Goal: Task Accomplishment & Management: Use online tool/utility

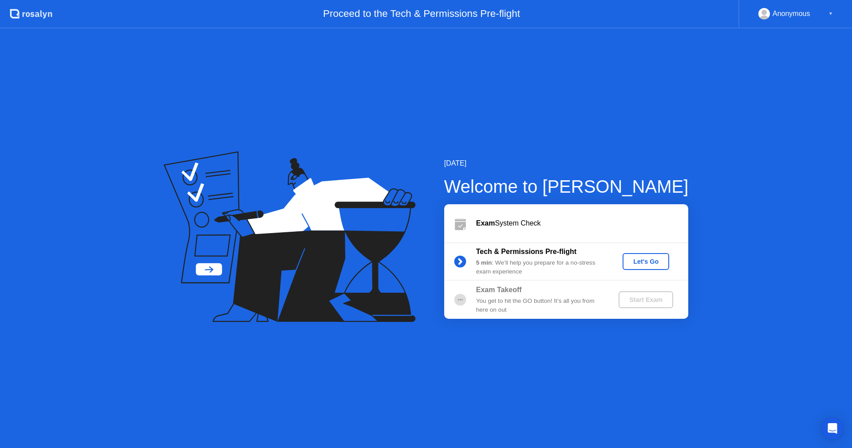
click at [646, 259] on div "Let's Go" at bounding box center [646, 261] width 40 height 7
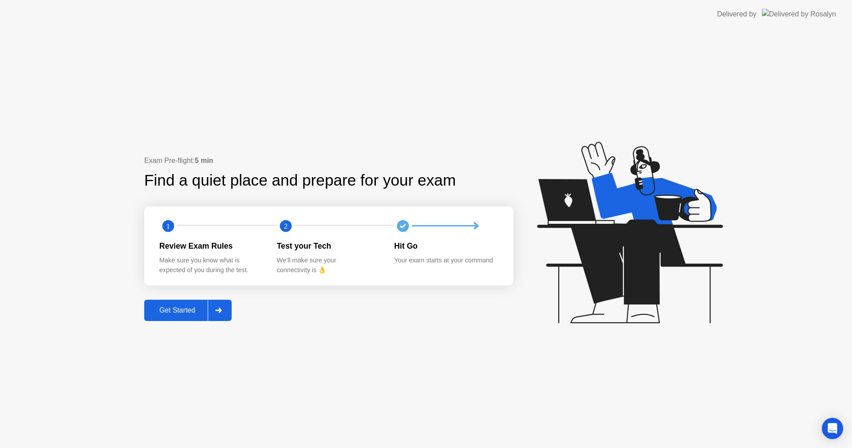
click at [194, 308] on div "Get Started" at bounding box center [177, 310] width 61 height 8
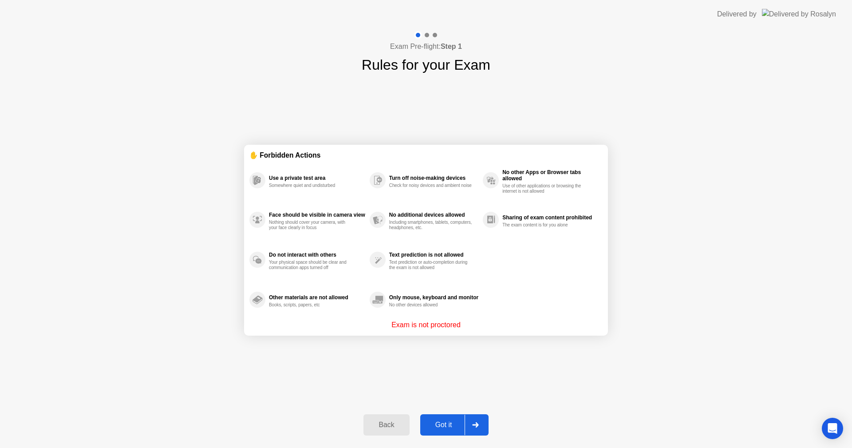
click at [443, 421] on div "Got it" at bounding box center [444, 425] width 42 height 8
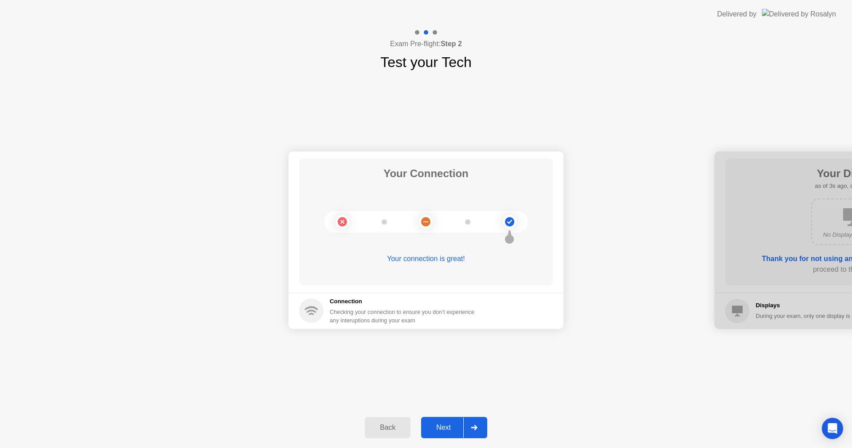
click at [452, 426] on div "Next" at bounding box center [444, 428] width 40 height 8
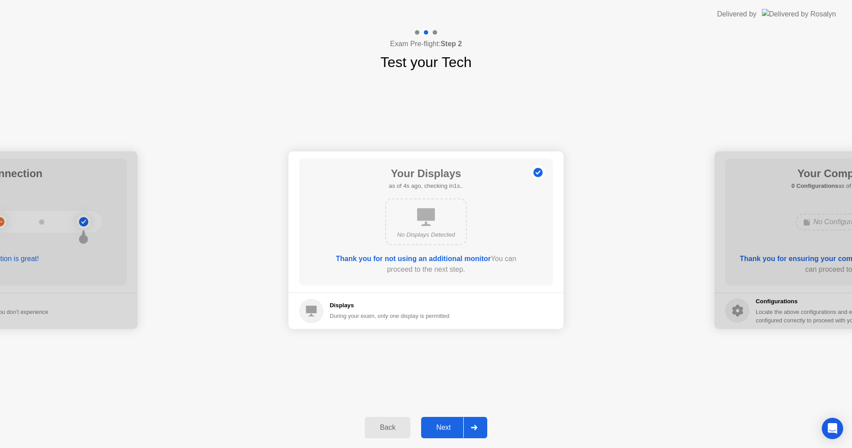
click at [444, 424] on div "Next" at bounding box center [444, 428] width 40 height 8
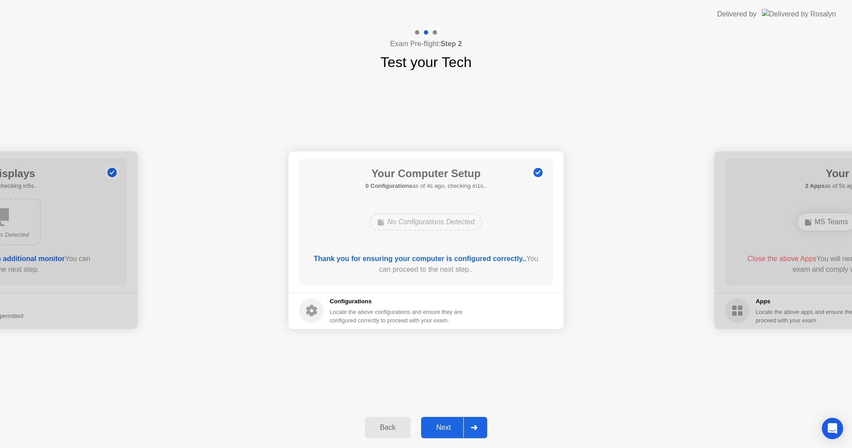
click at [448, 427] on div "Next" at bounding box center [444, 428] width 40 height 8
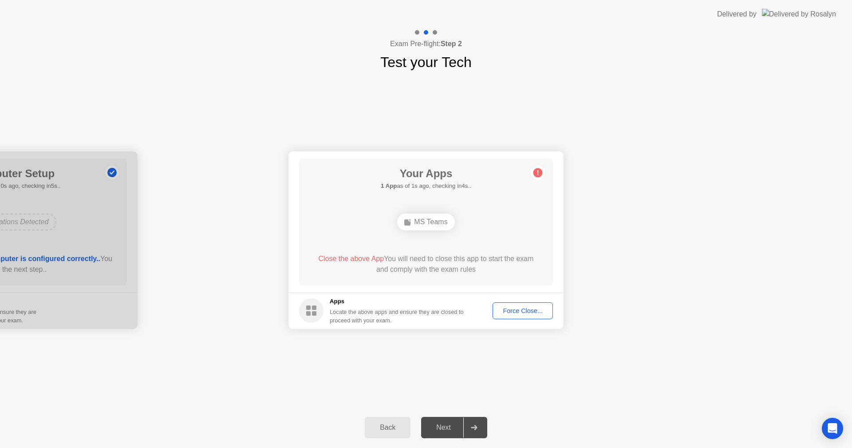
click at [513, 307] on div "Force Close..." at bounding box center [523, 310] width 54 height 7
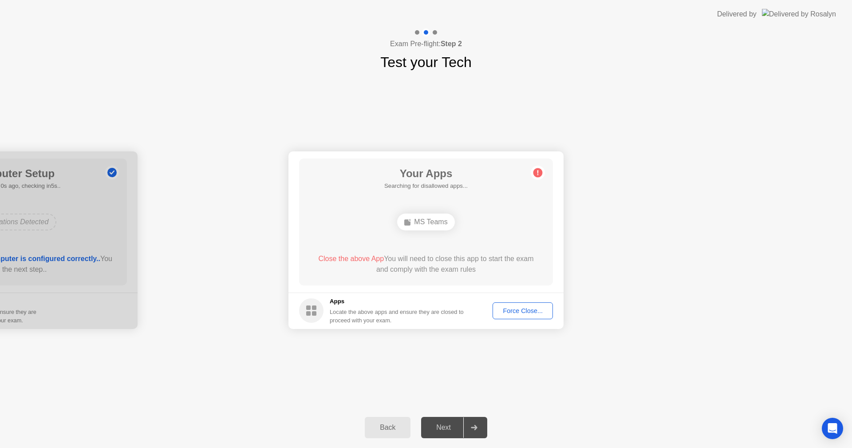
click at [600, 376] on div "Your Connection Your connection is great! Connection Checking your connection t…" at bounding box center [426, 240] width 852 height 334
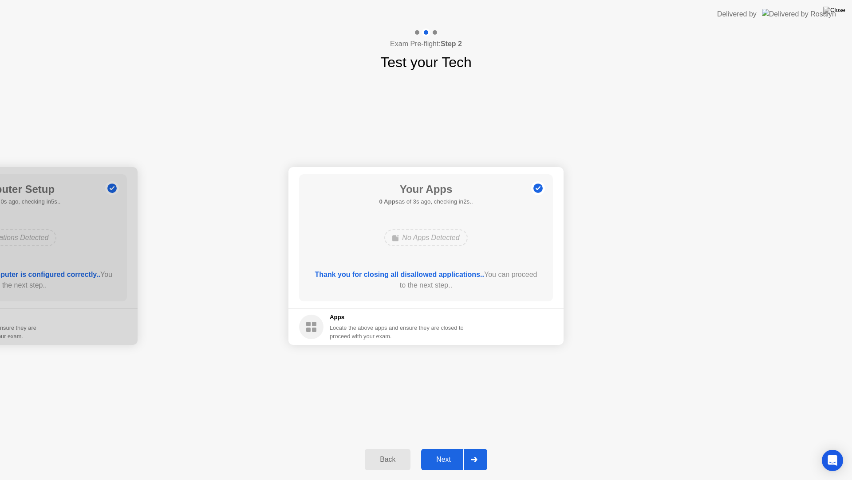
click at [452, 448] on div "Next" at bounding box center [444, 459] width 40 height 8
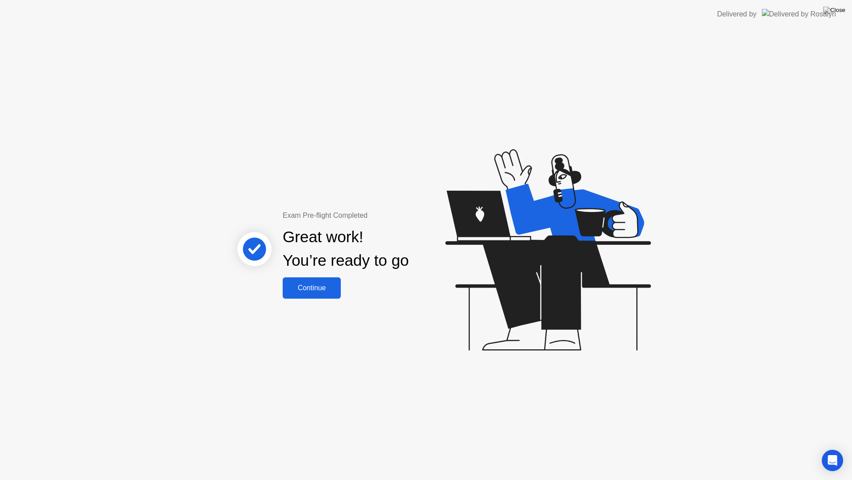
click at [320, 300] on div "Exam Pre-flight Completed Great work! You’re ready to go Continue" at bounding box center [426, 253] width 852 height 451
click at [319, 290] on div "Continue" at bounding box center [311, 288] width 53 height 8
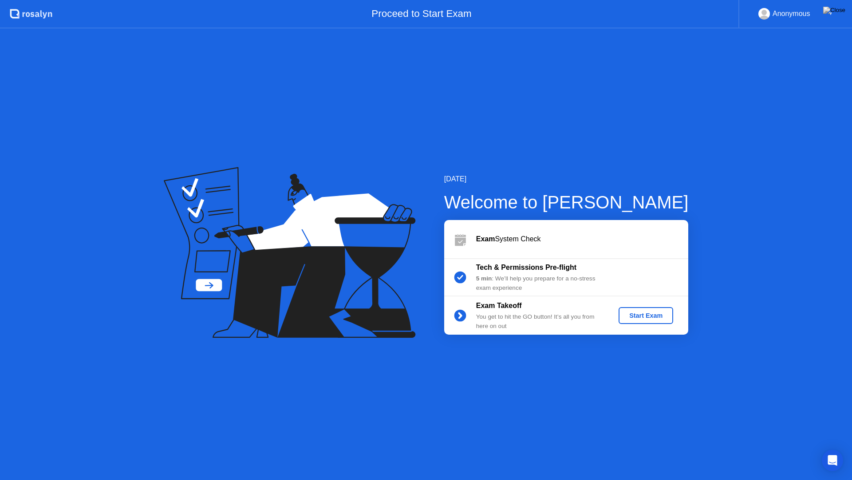
click at [665, 315] on div "Start Exam" at bounding box center [646, 315] width 48 height 7
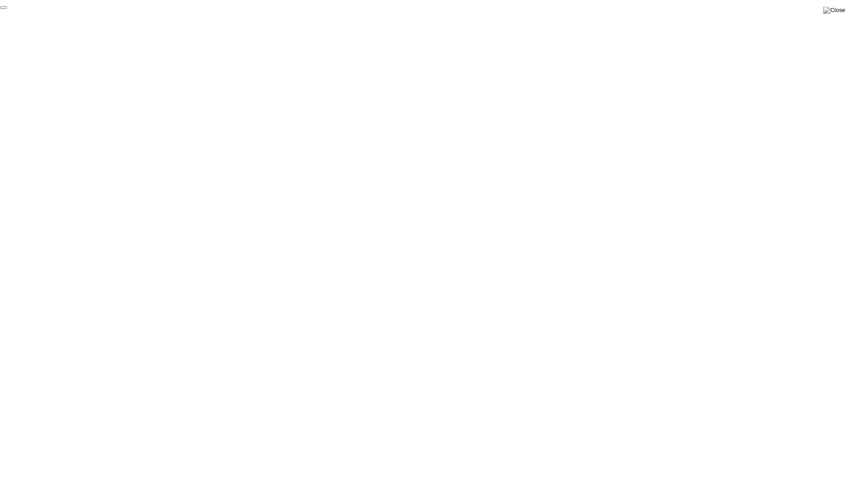
click div "End Proctoring Session"
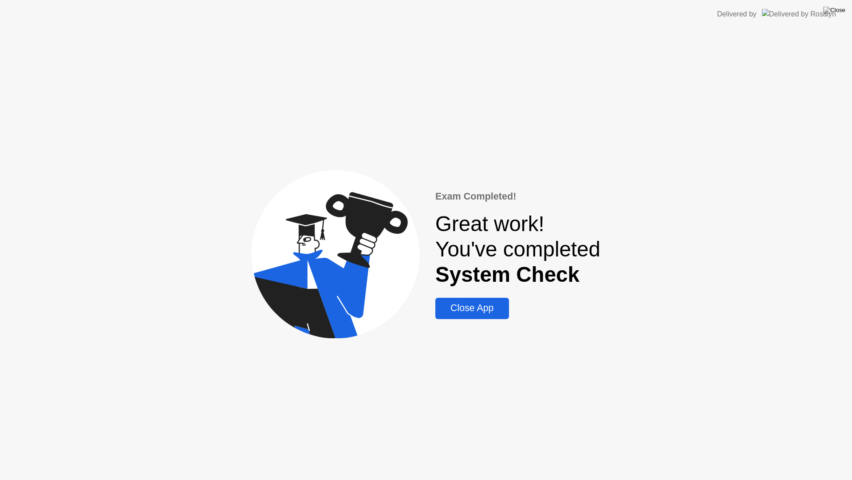
click at [476, 306] on div "Close App" at bounding box center [472, 307] width 68 height 11
